Goal: Communication & Community: Answer question/provide support

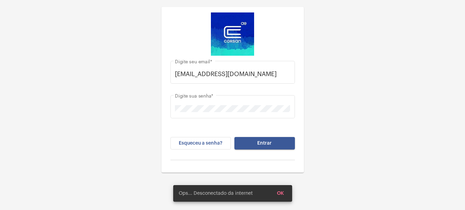
click at [390, 81] on div "laisa.marques@operacaocorsan.com.br Digite seu email * Digite sua senha * Esque…" at bounding box center [232, 86] width 465 height 173
click at [278, 144] on button "Entrar" at bounding box center [264, 143] width 61 height 12
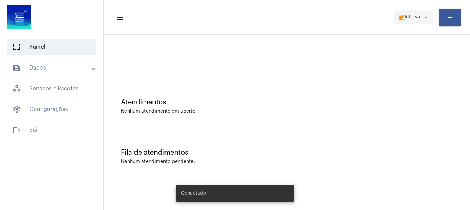
click at [402, 16] on mat-icon "coffee" at bounding box center [401, 17] width 7 height 7
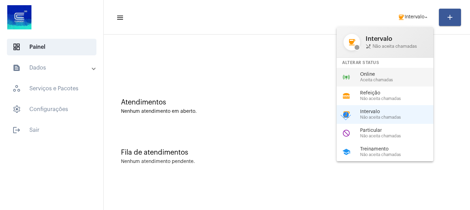
click at [373, 80] on span "Aceita chamadas" at bounding box center [399, 80] width 79 height 4
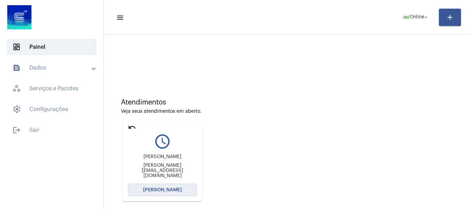
click at [183, 192] on button "[PERSON_NAME]" at bounding box center [162, 190] width 69 height 12
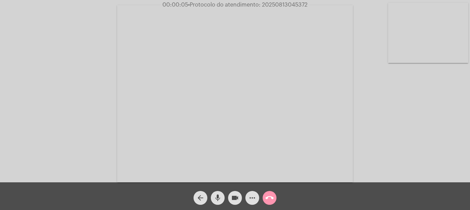
click at [447, 49] on video at bounding box center [428, 33] width 80 height 60
click at [216, 202] on span "mic" at bounding box center [218, 198] width 8 height 14
click at [216, 202] on mat-icon "mic_off" at bounding box center [218, 198] width 8 height 8
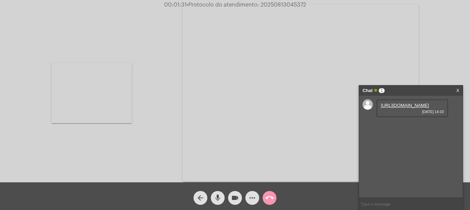
click at [399, 108] on link "https://neft-transfer-bucket.s3.amazonaws.com/temp-2d41fe21-2003-17a9-9d57-f534…" at bounding box center [405, 105] width 48 height 5
click at [425, 128] on link "https://neft-transfer-bucket.s3.amazonaws.com/temp-bf8cda0f-5f2d-902b-ee2c-06ee…" at bounding box center [405, 124] width 48 height 5
click at [406, 147] on link "https://neft-transfer-bucket.s3.amazonaws.com/temp-fc48b5d7-3cd9-cac0-aec5-13d8…" at bounding box center [405, 144] width 48 height 5
click at [231, 194] on mat-icon "videocam" at bounding box center [235, 198] width 8 height 8
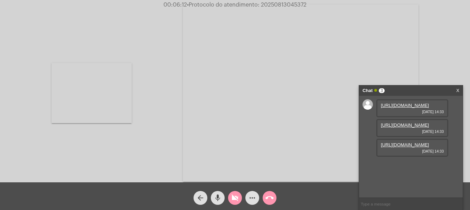
click at [294, 203] on div "arrow_back mic videocam_off more_horiz call_end" at bounding box center [235, 196] width 470 height 28
click at [233, 198] on mat-icon "videocam_off" at bounding box center [235, 198] width 8 height 8
click at [236, 200] on mat-icon "videocam" at bounding box center [235, 198] width 8 height 8
click at [237, 200] on mat-icon "videocam_off" at bounding box center [235, 198] width 8 height 8
click at [272, 2] on span "00:09:24 • Protocolo do atendimento: 20250813045372" at bounding box center [235, 4] width 150 height 7
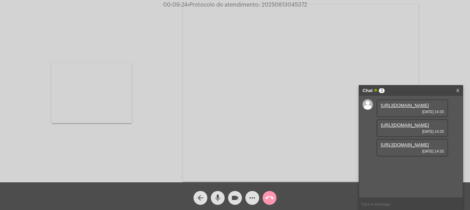
click at [272, 2] on span "00:09:24 • Protocolo do atendimento: 20250813045372" at bounding box center [235, 4] width 150 height 7
copy span "20250813045372"
click at [391, 201] on input "text" at bounding box center [411, 204] width 104 height 12
paste input "20250813045372"
type input "20250813045372"
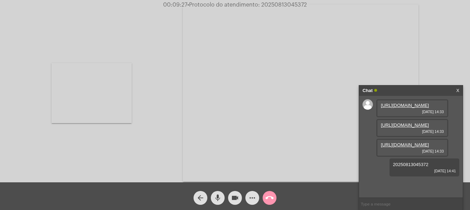
scroll to position [26, 0]
click at [271, 198] on mat-icon "call_end" at bounding box center [270, 198] width 8 height 8
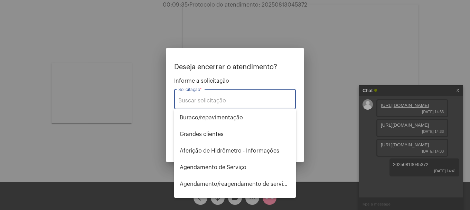
click at [238, 102] on input "Solicitação *" at bounding box center [234, 101] width 113 height 6
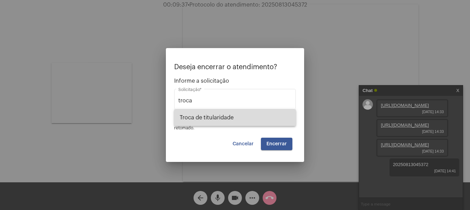
click at [227, 118] on span "Troca de titularidade" at bounding box center [235, 117] width 111 height 17
type input "Troca de titularidade"
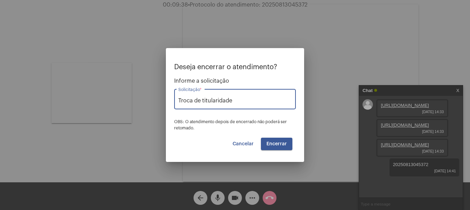
click at [273, 146] on span "Encerrar" at bounding box center [277, 143] width 20 height 5
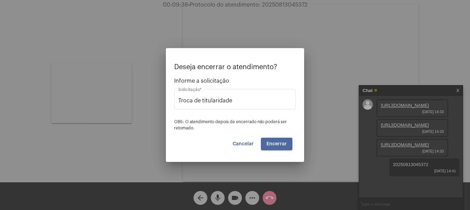
click at [273, 146] on span "Encerrar" at bounding box center [277, 143] width 20 height 5
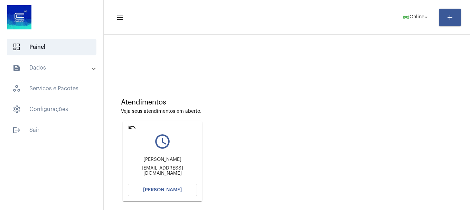
click at [150, 195] on button "[PERSON_NAME]" at bounding box center [162, 190] width 69 height 12
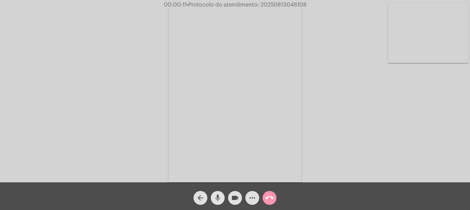
click at [221, 202] on span "mic" at bounding box center [218, 198] width 8 height 14
click at [221, 202] on span "mic_off" at bounding box center [218, 198] width 8 height 14
click at [440, 59] on video at bounding box center [428, 33] width 80 height 60
click at [121, 112] on video at bounding box center [92, 92] width 80 height 107
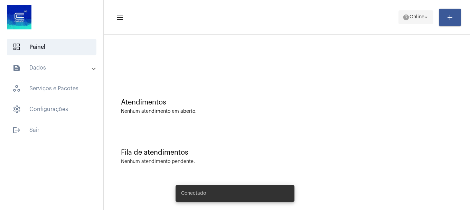
click at [420, 13] on span "help Online arrow_drop_down" at bounding box center [416, 17] width 27 height 12
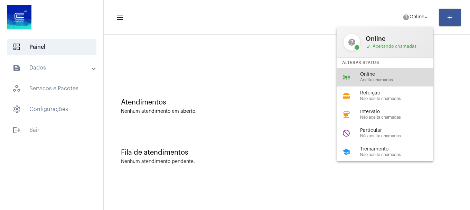
click at [396, 75] on span "Online" at bounding box center [399, 74] width 79 height 5
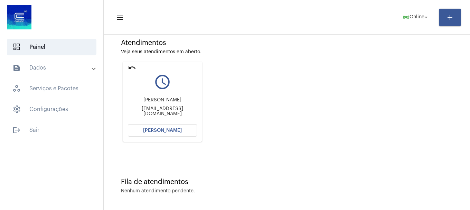
scroll to position [61, 0]
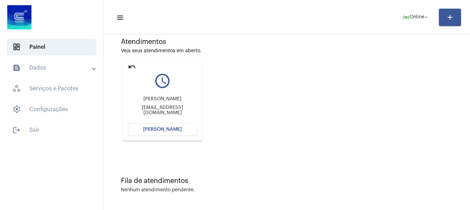
click at [168, 121] on mat-card "undo query_builder Roger machado machadoroger675@gmail.com Abrir Chamada" at bounding box center [163, 101] width 80 height 80
click at [164, 126] on button "[PERSON_NAME]" at bounding box center [162, 129] width 69 height 12
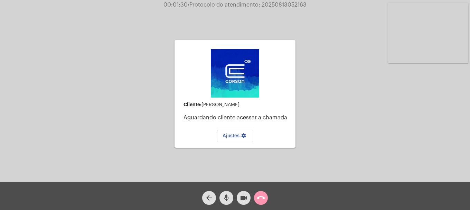
click at [229, 204] on span "mic" at bounding box center [226, 198] width 8 height 14
drag, startPoint x: 225, startPoint y: 201, endPoint x: 235, endPoint y: 200, distance: 9.7
click at [227, 200] on mat-icon "mic_off" at bounding box center [226, 198] width 8 height 8
click at [228, 200] on mat-icon "mic" at bounding box center [226, 198] width 8 height 8
click at [244, 200] on mat-icon "videocam" at bounding box center [244, 198] width 8 height 8
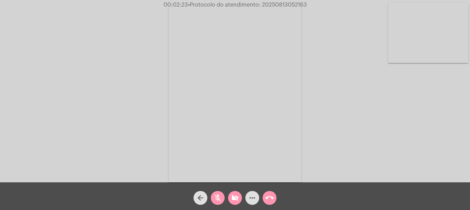
click at [237, 192] on span "videocam_off" at bounding box center [235, 198] width 8 height 14
click at [219, 199] on mat-icon "mic_off" at bounding box center [218, 198] width 8 height 8
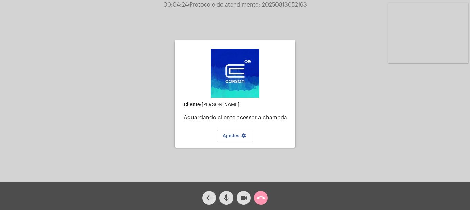
click at [230, 193] on span "mic" at bounding box center [226, 198] width 8 height 14
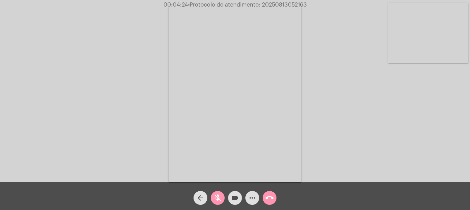
click at [431, 44] on video at bounding box center [428, 33] width 80 height 60
click at [220, 201] on mat-icon "mic_off" at bounding box center [218, 198] width 8 height 8
click at [201, 197] on mat-icon "arrow_back" at bounding box center [200, 198] width 8 height 8
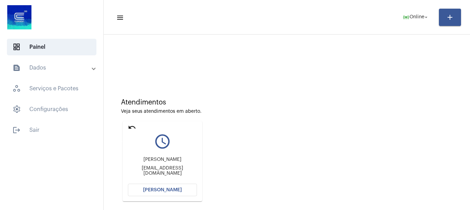
click at [132, 127] on mat-icon "undo" at bounding box center [132, 127] width 8 height 8
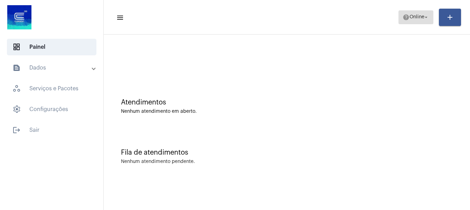
click at [414, 19] on span "Online" at bounding box center [417, 17] width 15 height 5
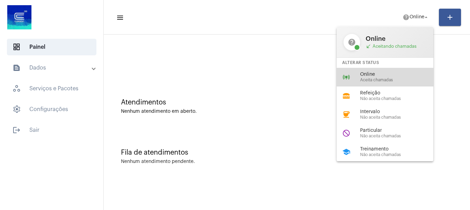
click at [384, 71] on div "online_prediction Online Aceita chamadas" at bounding box center [391, 77] width 108 height 19
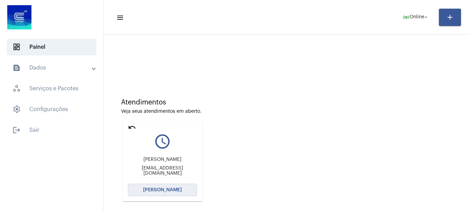
click at [172, 193] on button "[PERSON_NAME]" at bounding box center [162, 190] width 69 height 12
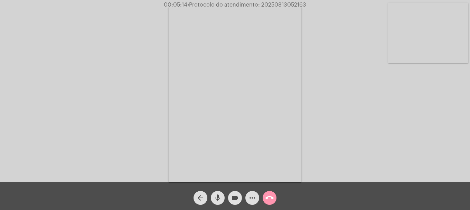
click at [415, 48] on video at bounding box center [428, 33] width 80 height 60
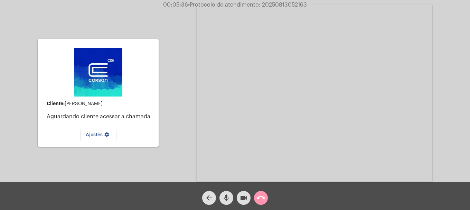
click at [328, 205] on div "arrow_back mic videocam call_end" at bounding box center [235, 196] width 470 height 28
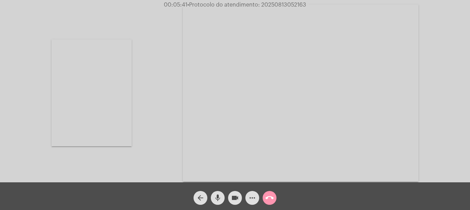
click at [157, 167] on div "Acessando Câmera e Microfone..." at bounding box center [235, 92] width 469 height 182
click at [123, 101] on video at bounding box center [92, 92] width 80 height 107
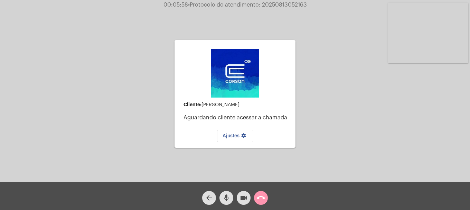
click at [224, 199] on mat-icon "mic" at bounding box center [226, 198] width 8 height 8
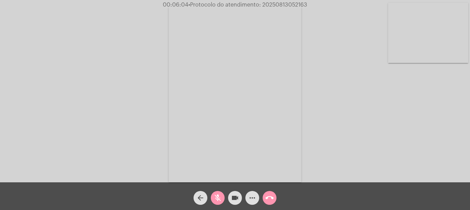
click at [462, 33] on video at bounding box center [428, 33] width 80 height 60
click at [218, 201] on mat-icon "mic_off" at bounding box center [218, 198] width 8 height 8
click at [218, 200] on mat-icon "mic" at bounding box center [218, 198] width 8 height 8
drag, startPoint x: 227, startPoint y: 197, endPoint x: 236, endPoint y: 196, distance: 9.2
click at [236, 196] on div "videocam" at bounding box center [235, 195] width 17 height 17
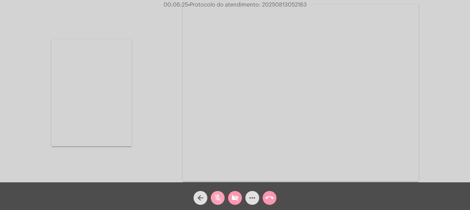
click at [216, 194] on mat-icon "mic_off" at bounding box center [218, 198] width 8 height 8
click at [238, 198] on mat-icon "videocam_off" at bounding box center [235, 198] width 8 height 8
click at [205, 200] on button "arrow_back" at bounding box center [201, 198] width 14 height 14
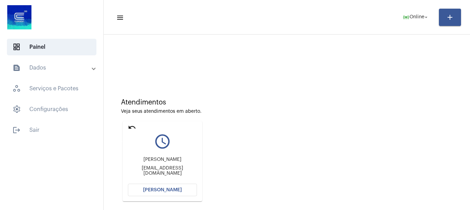
click at [132, 130] on mat-icon "undo" at bounding box center [132, 127] width 8 height 8
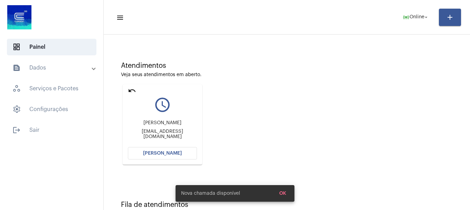
scroll to position [61, 0]
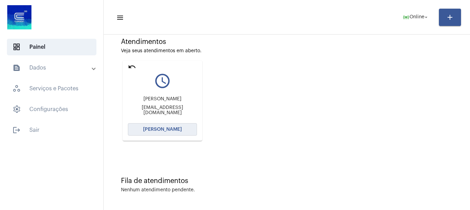
click at [166, 128] on span "[PERSON_NAME]" at bounding box center [162, 129] width 39 height 5
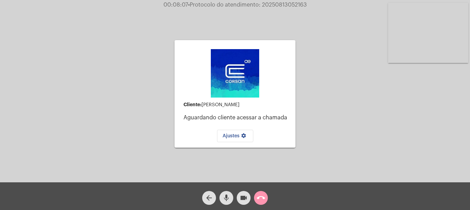
click at [241, 194] on mat-icon "videocam" at bounding box center [244, 198] width 8 height 8
click at [244, 193] on span "videocam_off" at bounding box center [244, 198] width 8 height 14
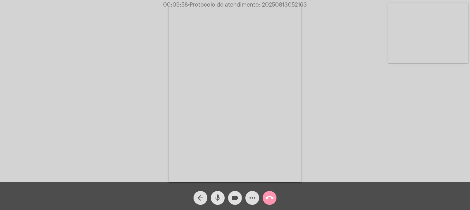
click at [222, 200] on button "mic" at bounding box center [218, 198] width 14 height 14
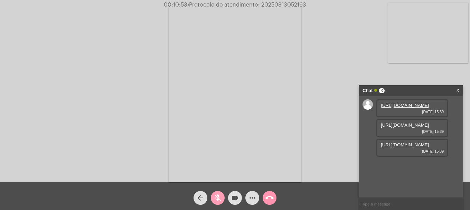
click at [218, 195] on mat-icon "mic_off" at bounding box center [218, 198] width 8 height 8
click at [393, 108] on link "https://neft-transfer-bucket.s3.amazonaws.com/temp-b4a26eda-4faf-6640-4472-9bdd…" at bounding box center [405, 105] width 48 height 5
click at [404, 122] on link "https://neft-transfer-bucket.s3.amazonaws.com/temp-fa563d39-78bb-f59f-5e6f-a1f2…" at bounding box center [405, 124] width 48 height 5
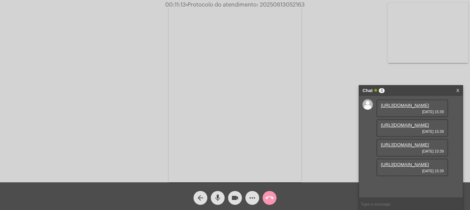
click at [393, 142] on link "https://neft-transfer-bucket.s3.amazonaws.com/temp-bb23cc04-0925-0e70-1e8b-4fc0…" at bounding box center [405, 144] width 48 height 5
click at [418, 167] on link "https://neft-transfer-bucket.s3.amazonaws.com/temp-b12e85b4-8357-9925-6d16-cb81…" at bounding box center [405, 164] width 48 height 5
click at [422, 44] on video at bounding box center [428, 33] width 80 height 60
click at [214, 199] on mat-icon "mic" at bounding box center [218, 198] width 8 height 8
click at [92, 129] on video at bounding box center [92, 92] width 80 height 107
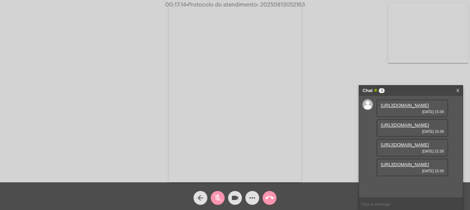
click at [220, 201] on mat-icon "mic_off" at bounding box center [218, 198] width 8 height 8
click at [252, 200] on mat-icon "more_horiz" at bounding box center [252, 198] width 8 height 8
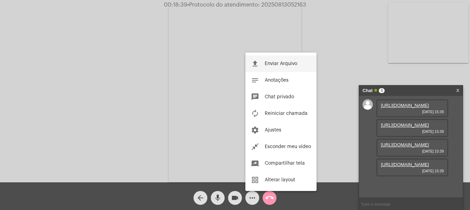
click at [269, 65] on span "Enviar Arquivo" at bounding box center [281, 63] width 33 height 5
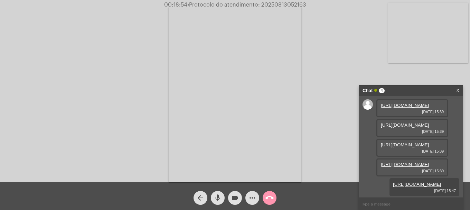
scroll to position [76, 0]
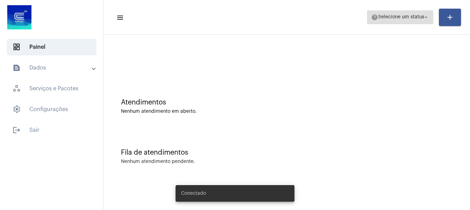
click at [398, 12] on span "help Selecione um status arrow_drop_down" at bounding box center [400, 17] width 58 height 12
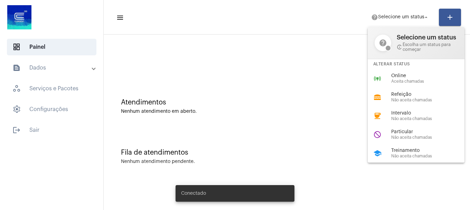
click at [409, 70] on div "online_prediction Online Aceita chamadas" at bounding box center [422, 78] width 108 height 19
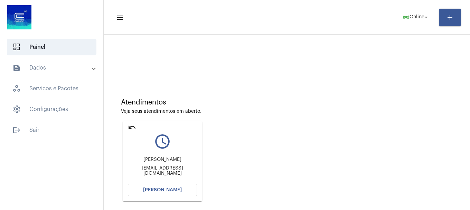
click at [142, 190] on button "[PERSON_NAME]" at bounding box center [162, 190] width 69 height 12
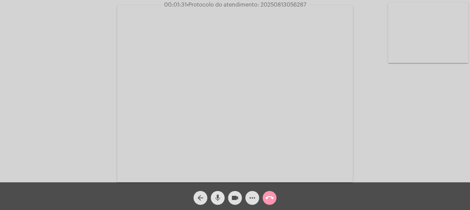
click at [217, 201] on mat-icon "mic" at bounding box center [218, 198] width 8 height 8
click at [230, 199] on button "videocam" at bounding box center [235, 198] width 14 height 14
click at [230, 199] on button "videocam_off" at bounding box center [235, 198] width 14 height 14
click at [430, 33] on video at bounding box center [428, 33] width 80 height 60
click at [237, 199] on mat-icon "videocam" at bounding box center [235, 198] width 8 height 8
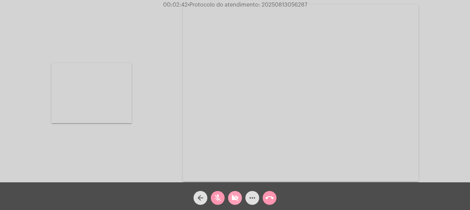
click at [232, 195] on mat-icon "videocam_off" at bounding box center [235, 198] width 8 height 8
drag, startPoint x: 452, startPoint y: 52, endPoint x: 390, endPoint y: 66, distance: 63.9
click at [452, 52] on div "Acessando Câmera e Microfone..." at bounding box center [235, 92] width 469 height 182
click at [218, 196] on mat-icon "mic_off" at bounding box center [218, 198] width 8 height 8
click at [225, 200] on div "mic" at bounding box center [217, 195] width 17 height 17
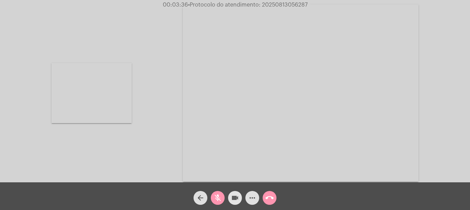
click at [234, 197] on mat-icon "videocam" at bounding box center [235, 198] width 8 height 8
click at [234, 200] on mat-icon "videocam_off" at bounding box center [235, 198] width 8 height 8
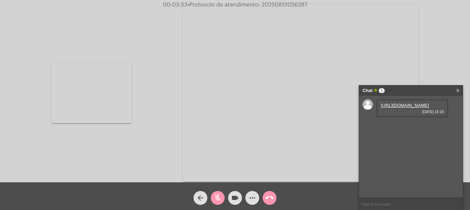
click at [398, 108] on link "https://neft-transfer-bucket.s3.amazonaws.com/temp-632d48d1-5f37-f5f7-d66b-5873…" at bounding box center [405, 105] width 48 height 5
drag, startPoint x: 215, startPoint y: 198, endPoint x: 215, endPoint y: 192, distance: 6.3
click at [215, 198] on mat-icon "mic_off" at bounding box center [218, 198] width 8 height 8
click at [238, 199] on mat-icon "videocam" at bounding box center [235, 198] width 8 height 8
click at [222, 201] on mat-icon "mic" at bounding box center [218, 198] width 8 height 8
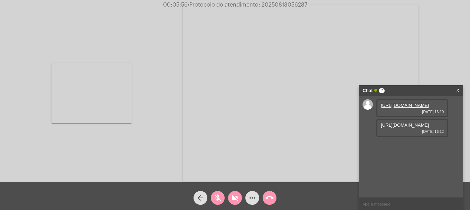
click at [218, 198] on mat-icon "mic_off" at bounding box center [218, 198] width 8 height 8
click at [238, 196] on mat-icon "videocam_off" at bounding box center [235, 198] width 8 height 8
click at [406, 128] on link "https://neft-transfer-bucket.s3.amazonaws.com/temp-dac0834e-13b3-572a-871e-40d9…" at bounding box center [405, 124] width 48 height 5
click at [83, 82] on video at bounding box center [92, 93] width 80 height 60
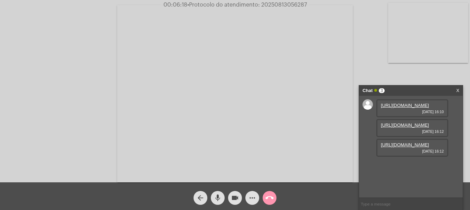
click at [409, 147] on link "https://neft-transfer-bucket.s3.amazonaws.com/temp-b343e1a8-1bb0-06d7-55ea-ba27…" at bounding box center [405, 144] width 48 height 5
drag, startPoint x: 237, startPoint y: 202, endPoint x: 226, endPoint y: 200, distance: 10.6
click at [237, 201] on mat-icon "videocam" at bounding box center [235, 198] width 8 height 8
click at [222, 199] on button "mic" at bounding box center [218, 198] width 14 height 14
click at [220, 198] on button "mic_off" at bounding box center [218, 198] width 14 height 14
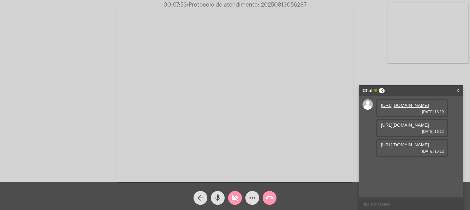
click at [223, 196] on button "mic" at bounding box center [218, 198] width 14 height 14
click at [226, 196] on div "mic_off" at bounding box center [217, 195] width 17 height 17
click at [238, 196] on mat-icon "videocam_off" at bounding box center [235, 198] width 8 height 8
click at [215, 197] on mat-icon "mic" at bounding box center [218, 198] width 8 height 8
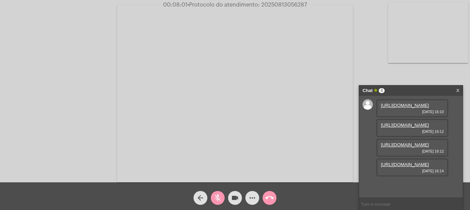
click at [408, 167] on link "https://neft-transfer-bucket.s3.amazonaws.com/temp-6215e772-4cc6-07af-acef-6503…" at bounding box center [405, 164] width 48 height 5
click at [220, 201] on mat-icon "mic_off" at bounding box center [218, 198] width 8 height 8
click at [407, 18] on video at bounding box center [428, 33] width 80 height 60
click at [235, 198] on mat-icon "videocam" at bounding box center [235, 198] width 8 height 8
click at [234, 194] on mat-icon "videocam_off" at bounding box center [235, 198] width 8 height 8
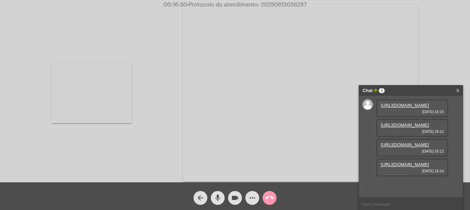
click at [71, 111] on video at bounding box center [92, 93] width 80 height 60
click at [258, 202] on button "more_horiz" at bounding box center [253, 198] width 14 height 14
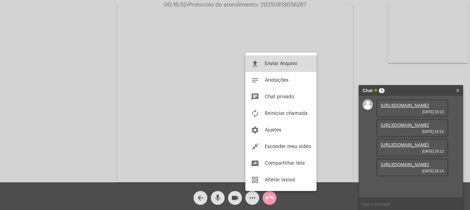
click at [272, 56] on button "file_upload Enviar Arquivo" at bounding box center [281, 63] width 71 height 17
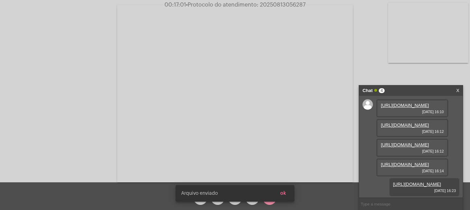
scroll to position [76, 0]
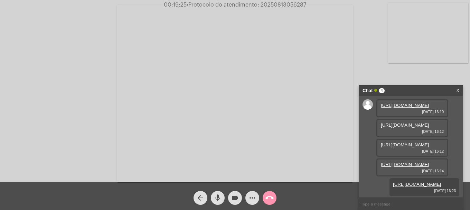
click at [423, 28] on video at bounding box center [428, 33] width 80 height 60
click at [281, 4] on span "• Protocolo do atendimento: 20250813056287" at bounding box center [247, 5] width 120 height 6
copy span "20250813056287"
click at [394, 200] on input "text" at bounding box center [411, 204] width 104 height 12
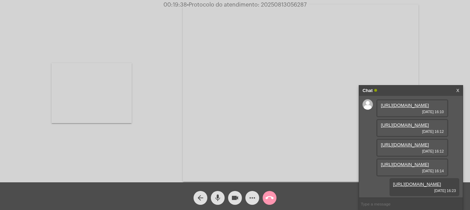
paste input "20250813056287"
type input "20250813056287"
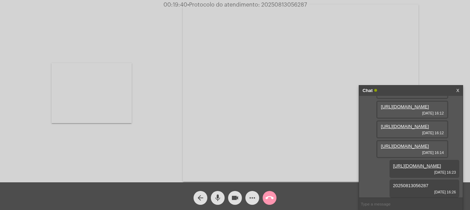
scroll to position [96, 0]
click at [273, 201] on mat-icon "call_end" at bounding box center [270, 198] width 8 height 8
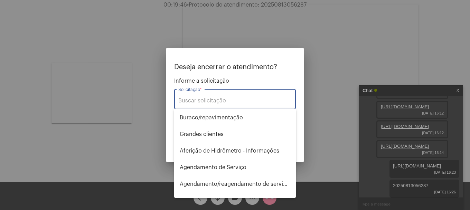
click at [244, 100] on input "Solicitação *" at bounding box center [234, 101] width 113 height 6
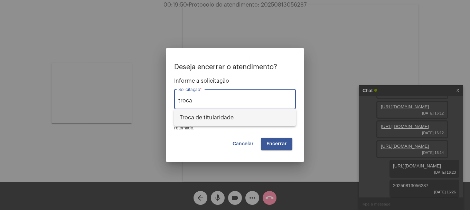
click at [254, 115] on span "Troca de titularidade" at bounding box center [235, 117] width 111 height 17
type input "Troca de titularidade"
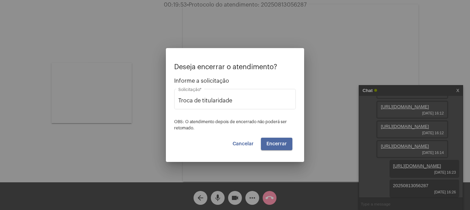
click at [287, 141] on button "Encerrar" at bounding box center [276, 144] width 31 height 12
click at [288, 140] on button "Encerrar" at bounding box center [276, 144] width 31 height 12
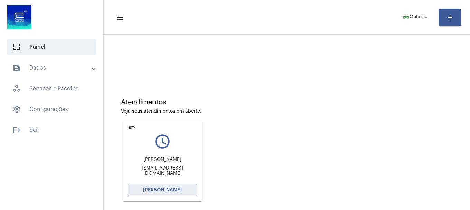
click at [182, 191] on button "[PERSON_NAME]" at bounding box center [162, 190] width 69 height 12
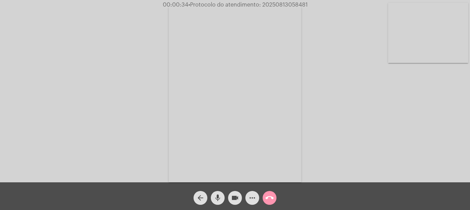
drag, startPoint x: 424, startPoint y: 31, endPoint x: 401, endPoint y: 38, distance: 23.8
click at [424, 30] on video at bounding box center [428, 33] width 80 height 60
click at [222, 201] on mat-icon "mic" at bounding box center [218, 198] width 8 height 8
click at [222, 201] on mat-icon "mic_off" at bounding box center [218, 198] width 8 height 8
click at [220, 202] on span "mic" at bounding box center [218, 198] width 8 height 14
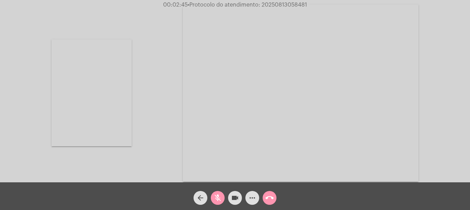
click at [239, 201] on button "videocam" at bounding box center [235, 198] width 14 height 14
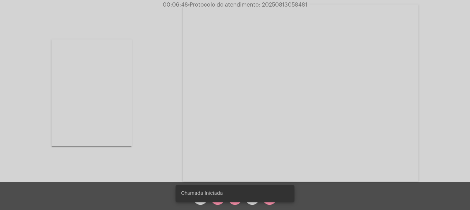
click at [238, 196] on snack-bar-container "Chamada Iniciada" at bounding box center [235, 193] width 119 height 17
click at [233, 202] on div "Chamada Iniciada" at bounding box center [235, 193] width 136 height 33
click at [233, 199] on snack-bar-container "Chamada Iniciada" at bounding box center [235, 193] width 119 height 17
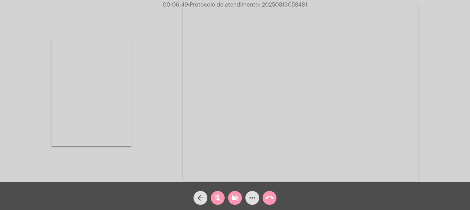
click at [233, 202] on mat-icon "videocam_off" at bounding box center [235, 198] width 8 height 8
click at [220, 199] on mat-icon "mic_off" at bounding box center [218, 198] width 8 height 8
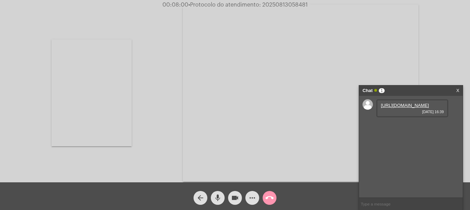
click at [397, 108] on link "https://neft-transfer-bucket.s3.amazonaws.com/temp-5523fc14-dd74-0fff-608b-03b5…" at bounding box center [405, 105] width 48 height 5
click at [214, 197] on mat-icon "mic" at bounding box center [218, 198] width 8 height 8
click at [233, 196] on mat-icon "videocam" at bounding box center [235, 198] width 8 height 8
click at [233, 196] on mat-icon "videocam_off" at bounding box center [235, 198] width 8 height 8
click at [213, 199] on button "mic_off" at bounding box center [218, 198] width 14 height 14
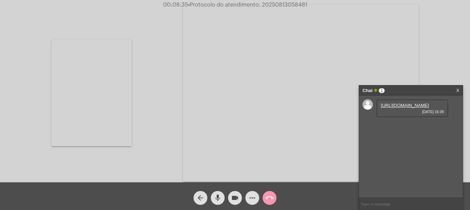
click at [220, 195] on mat-icon "mic" at bounding box center [218, 198] width 8 height 8
click at [221, 198] on mat-icon "mic_off" at bounding box center [218, 198] width 8 height 8
click at [401, 128] on link "https://neft-transfer-bucket.s3.amazonaws.com/temp-c296dcc2-18a2-678c-83ad-05d7…" at bounding box center [405, 124] width 48 height 5
click at [234, 198] on mat-icon "videocam" at bounding box center [235, 198] width 8 height 8
click at [218, 199] on mat-icon "mic" at bounding box center [218, 198] width 8 height 8
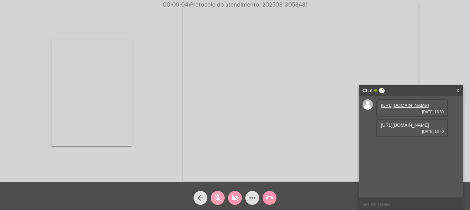
click at [220, 194] on mat-icon "mic_off" at bounding box center [218, 198] width 8 height 8
click at [222, 200] on mat-icon "mic" at bounding box center [218, 198] width 8 height 8
click at [397, 142] on link "https://neft-transfer-bucket.s3.amazonaws.com/temp-4948f97c-7736-b0db-e392-4781…" at bounding box center [405, 144] width 48 height 5
drag, startPoint x: 237, startPoint y: 195, endPoint x: 298, endPoint y: 184, distance: 61.6
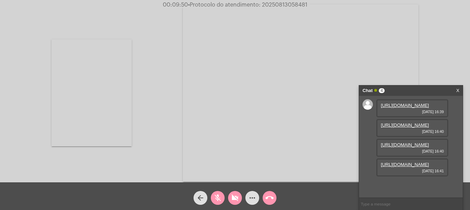
click at [237, 195] on mat-icon "videocam_off" at bounding box center [235, 198] width 8 height 8
click at [219, 193] on span "mic_off" at bounding box center [218, 198] width 8 height 14
click at [408, 167] on link "https://neft-transfer-bucket.s3.amazonaws.com/temp-dc9c8510-8ed4-cc54-d43c-0a3d…" at bounding box center [405, 164] width 48 height 5
click at [74, 90] on video at bounding box center [92, 92] width 80 height 107
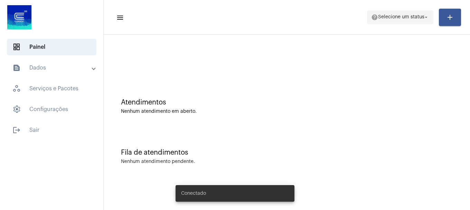
click at [370, 11] on button "help Selecione um status arrow_drop_down" at bounding box center [400, 17] width 66 height 14
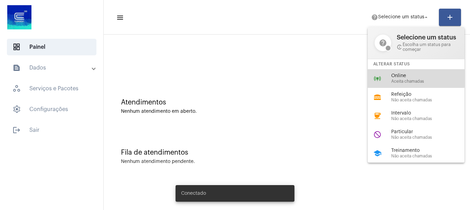
click at [413, 71] on div "online_prediction Online Aceita chamadas" at bounding box center [422, 78] width 108 height 19
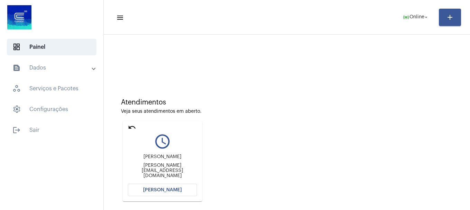
drag, startPoint x: 132, startPoint y: 129, endPoint x: 146, endPoint y: 123, distance: 15.0
click at [135, 127] on mat-icon "undo" at bounding box center [132, 127] width 8 height 8
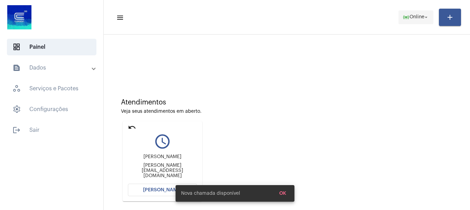
click at [416, 13] on span "online_prediction Online arrow_drop_down" at bounding box center [416, 17] width 27 height 12
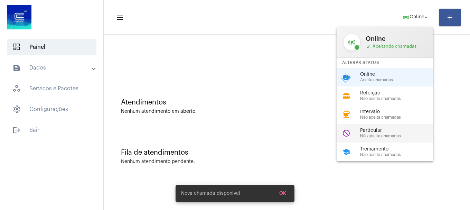
click at [382, 137] on span "Não aceita chamadas" at bounding box center [399, 136] width 79 height 4
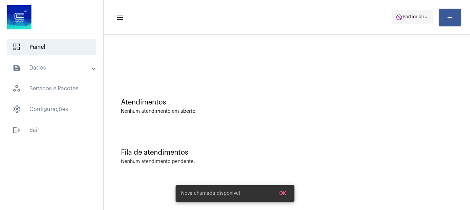
click at [411, 23] on span "do_not_disturb Particular arrow_drop_down" at bounding box center [413, 17] width 34 height 12
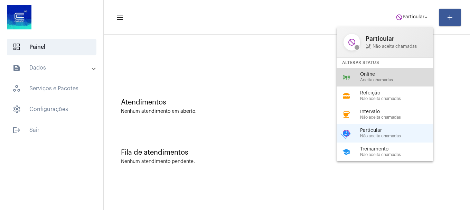
click at [378, 75] on span "Online" at bounding box center [399, 74] width 79 height 5
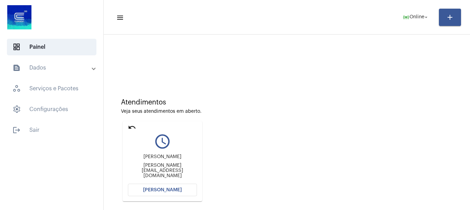
click at [168, 185] on button "[PERSON_NAME]" at bounding box center [162, 190] width 69 height 12
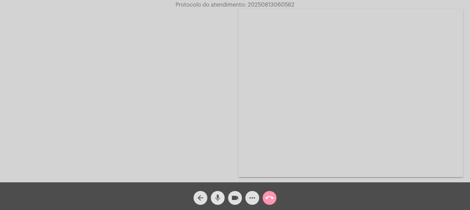
click at [218, 201] on mat-icon "mic" at bounding box center [218, 198] width 8 height 8
click at [232, 201] on mat-icon "videocam" at bounding box center [235, 198] width 8 height 8
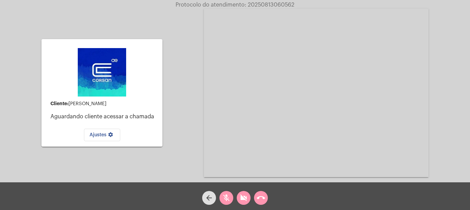
click at [232, 201] on button "mic_off" at bounding box center [227, 198] width 14 height 14
click at [232, 201] on button "mic" at bounding box center [227, 198] width 14 height 14
click at [232, 201] on button "mic_off" at bounding box center [227, 198] width 14 height 14
click at [239, 201] on button "videocam_off" at bounding box center [244, 198] width 14 height 14
click at [235, 199] on div "mic" at bounding box center [226, 195] width 17 height 17
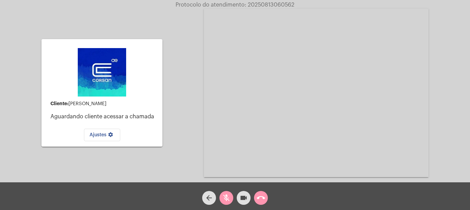
click at [242, 196] on mat-icon "videocam" at bounding box center [244, 198] width 8 height 8
click at [242, 196] on mat-icon "videocam_off" at bounding box center [244, 198] width 8 height 8
click at [231, 197] on button "mic_off" at bounding box center [227, 198] width 14 height 14
click at [231, 197] on button "mic" at bounding box center [227, 198] width 14 height 14
click at [231, 196] on button "mic_off" at bounding box center [227, 198] width 14 height 14
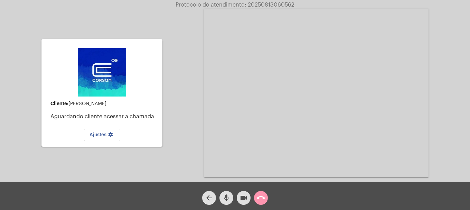
click at [267, 195] on button "call_end" at bounding box center [261, 198] width 14 height 14
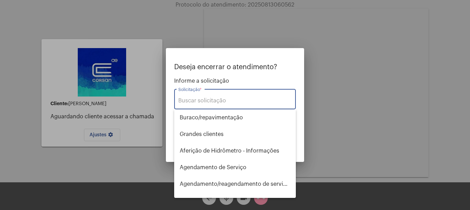
click at [207, 102] on input "Solicitação *" at bounding box center [234, 101] width 113 height 6
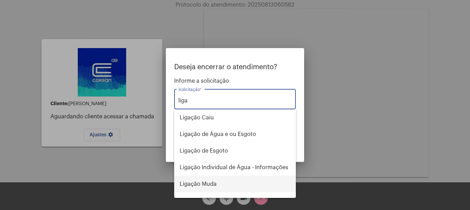
click at [218, 186] on span "Ligação Muda" at bounding box center [235, 184] width 111 height 17
type input "Ligação Muda"
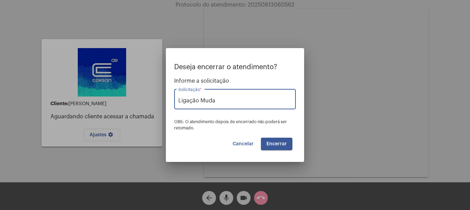
click at [270, 146] on span "Encerrar" at bounding box center [277, 143] width 20 height 5
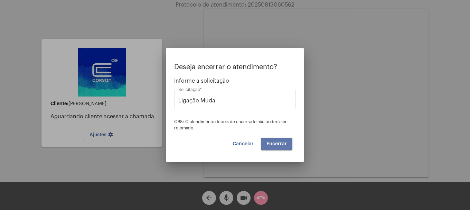
click at [270, 146] on span "Encerrar" at bounding box center [277, 143] width 20 height 5
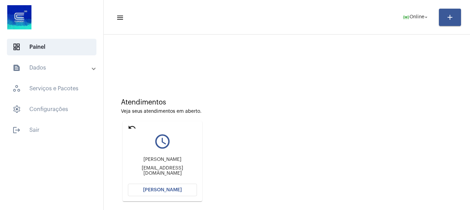
click at [170, 192] on span "[PERSON_NAME]" at bounding box center [162, 189] width 39 height 5
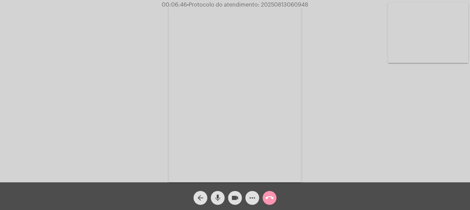
click at [254, 199] on mat-icon "more_horiz" at bounding box center [252, 198] width 8 height 8
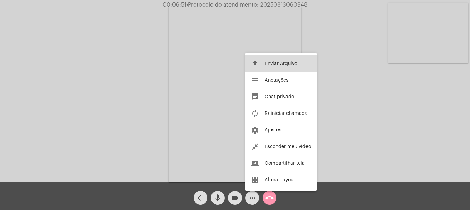
click at [279, 62] on span "Enviar Arquivo" at bounding box center [281, 63] width 33 height 5
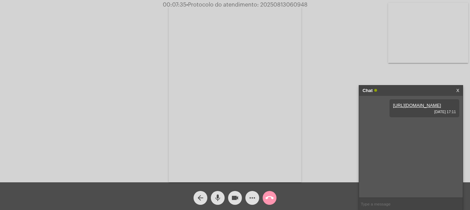
click at [369, 204] on input "text" at bounding box center [411, 204] width 104 height 12
paste input "[EMAIL_ADDRESS][DOMAIN_NAME]"
type input "[EMAIL_ADDRESS][DOMAIN_NAME]"
click at [237, 197] on mat-icon "videocam" at bounding box center [235, 198] width 8 height 8
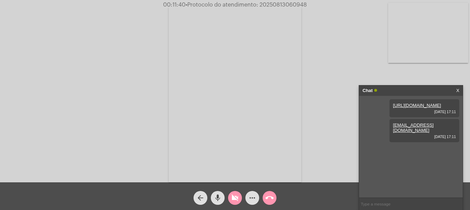
click at [237, 197] on mat-icon "videocam_off" at bounding box center [235, 198] width 8 height 8
click at [266, 4] on span "• Protocolo do atendimento: 20250813060948" at bounding box center [246, 5] width 121 height 6
copy span "20250813060948"
click at [377, 203] on input "text" at bounding box center [411, 204] width 104 height 12
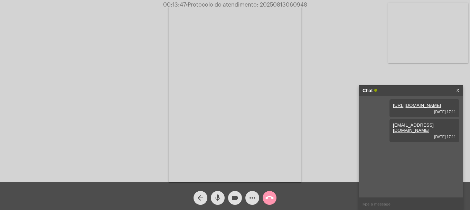
paste input "20250813060948"
type input "20250813060948"
click at [271, 199] on mat-icon "call_end" at bounding box center [270, 198] width 8 height 8
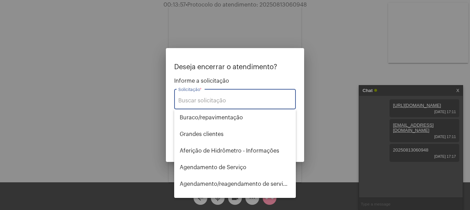
click at [244, 100] on input "Solicitação *" at bounding box center [234, 101] width 113 height 6
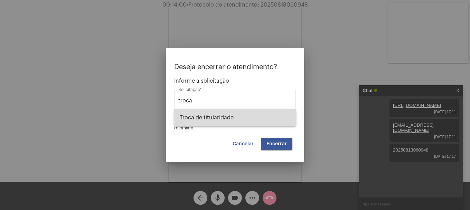
click at [232, 119] on span "Troca de titularidade" at bounding box center [235, 117] width 111 height 17
type input "Troca de titularidade"
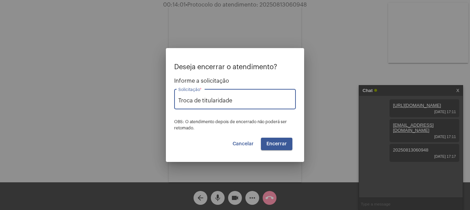
click at [280, 144] on span "Encerrar" at bounding box center [277, 143] width 20 height 5
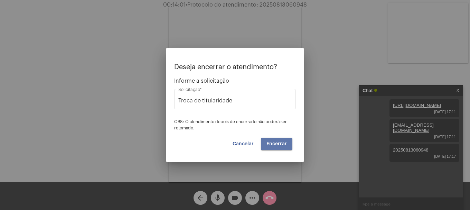
click at [280, 144] on span "Encerrar" at bounding box center [277, 143] width 20 height 5
